Goal: Download file/media

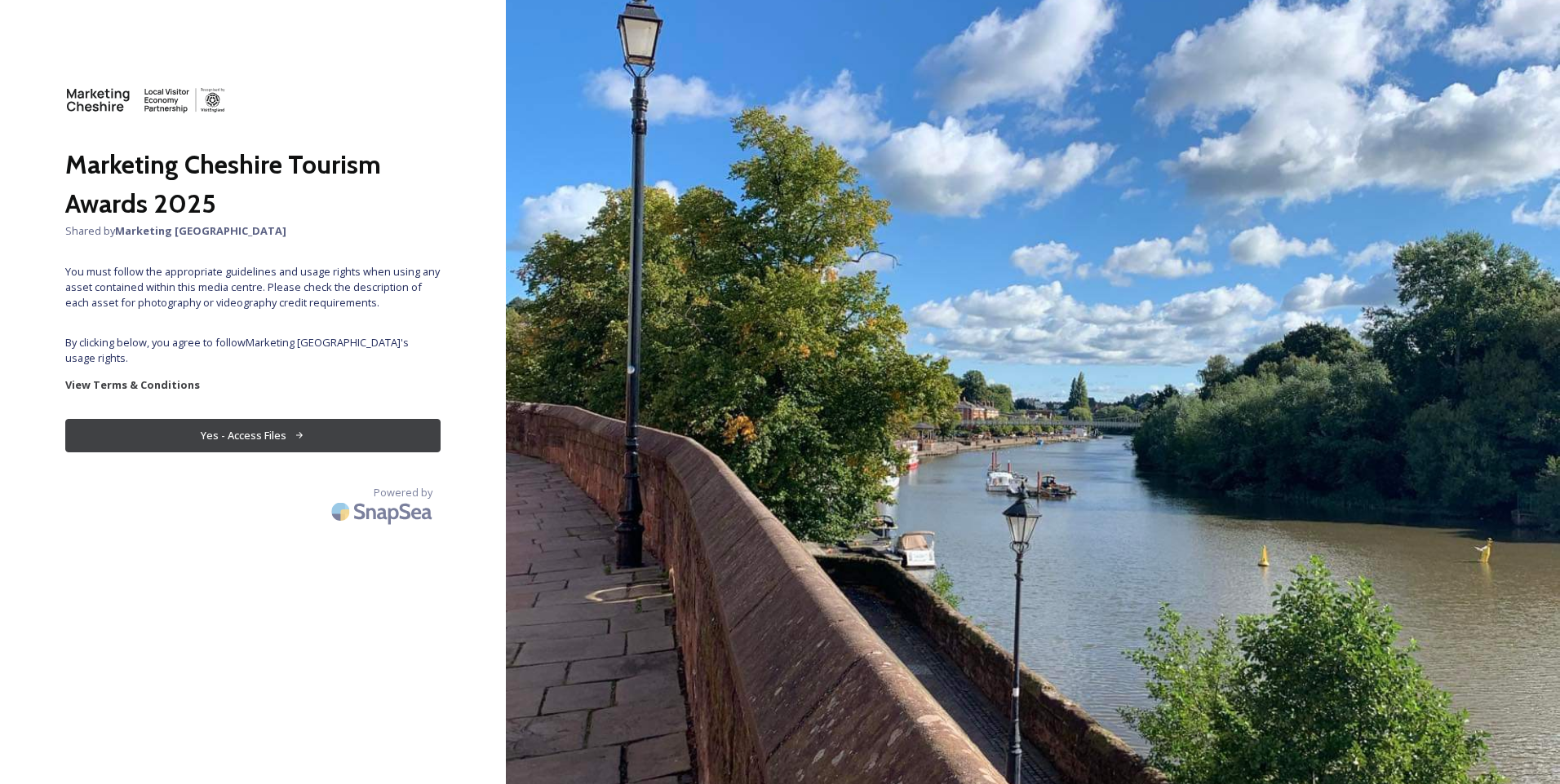
click at [291, 419] on button "Yes - Access Files" at bounding box center [252, 436] width 375 height 34
click at [369, 432] on button "Yes - Access Files" at bounding box center [252, 436] width 375 height 34
click at [164, 422] on button "Yes - Access Files" at bounding box center [252, 436] width 375 height 34
